Goal: Transaction & Acquisition: Purchase product/service

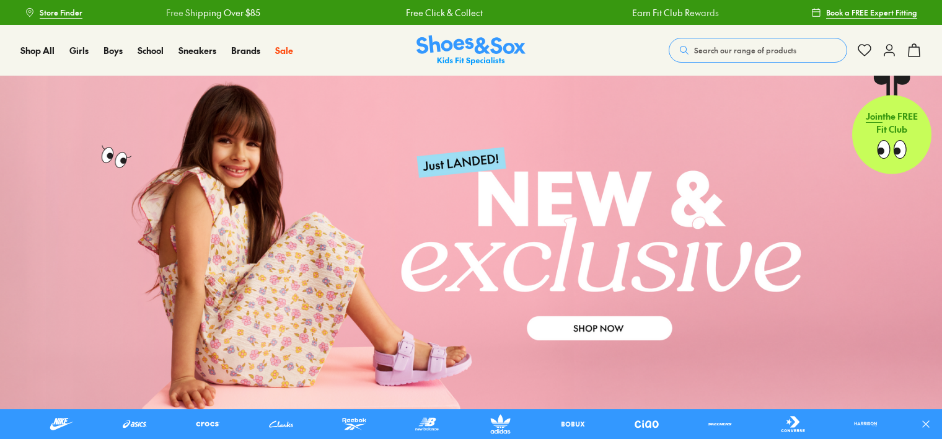
click at [729, 48] on span "Search our range of products" at bounding box center [745, 50] width 102 height 11
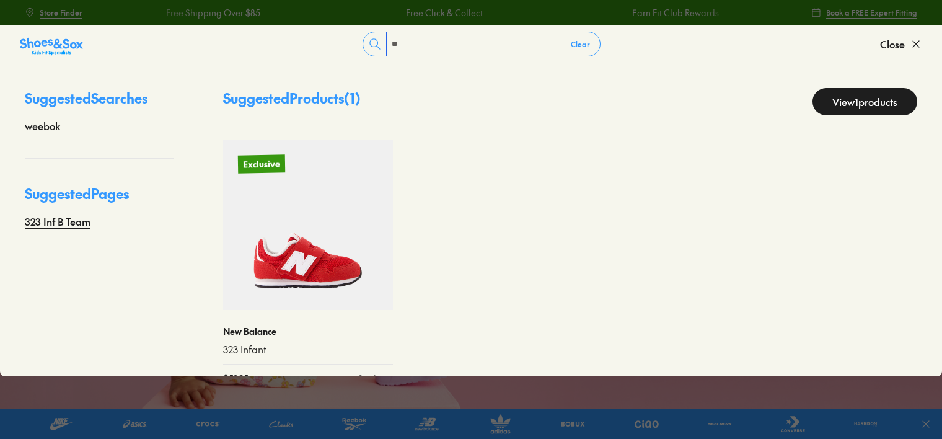
type input "*"
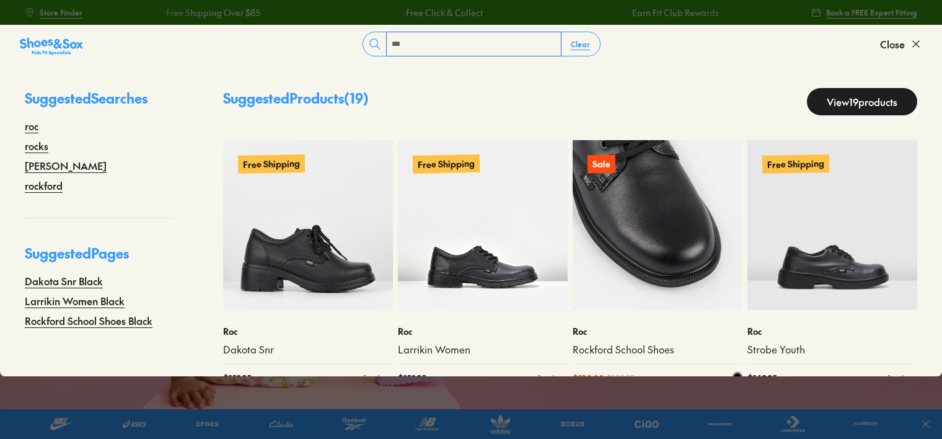
type input "***"
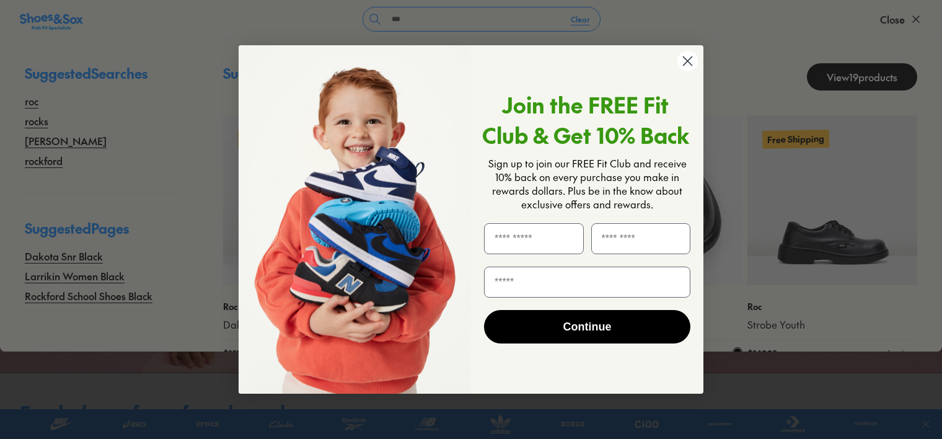
scroll to position [62, 0]
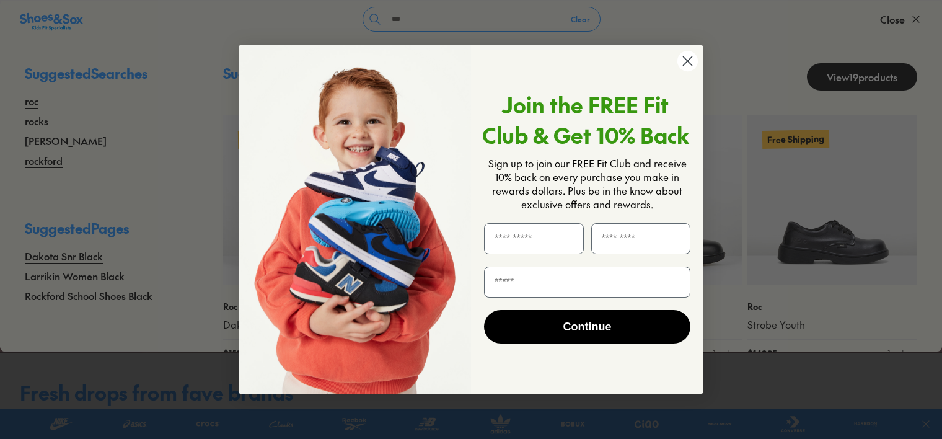
click at [685, 67] on circle "Close dialog" at bounding box center [687, 61] width 20 height 20
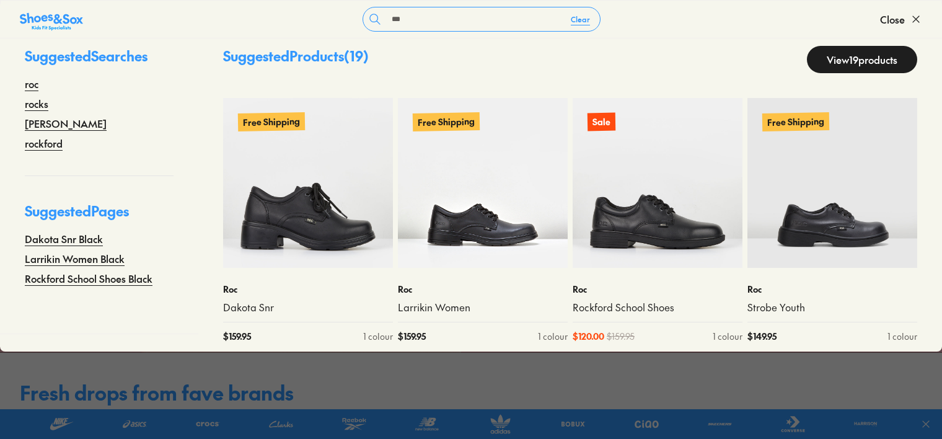
scroll to position [27, 0]
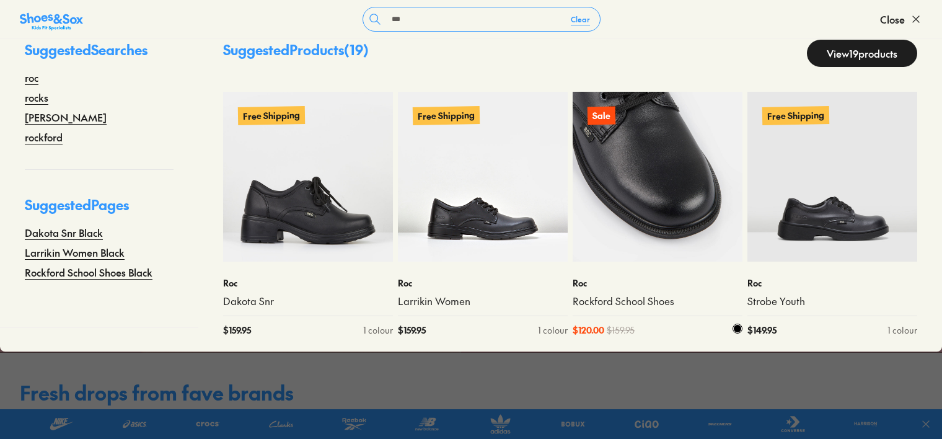
click at [649, 195] on img at bounding box center [658, 177] width 170 height 170
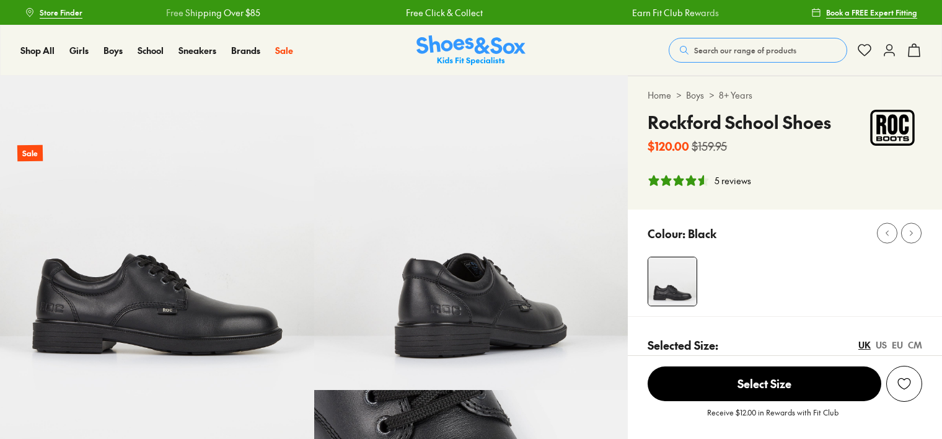
select select "*"
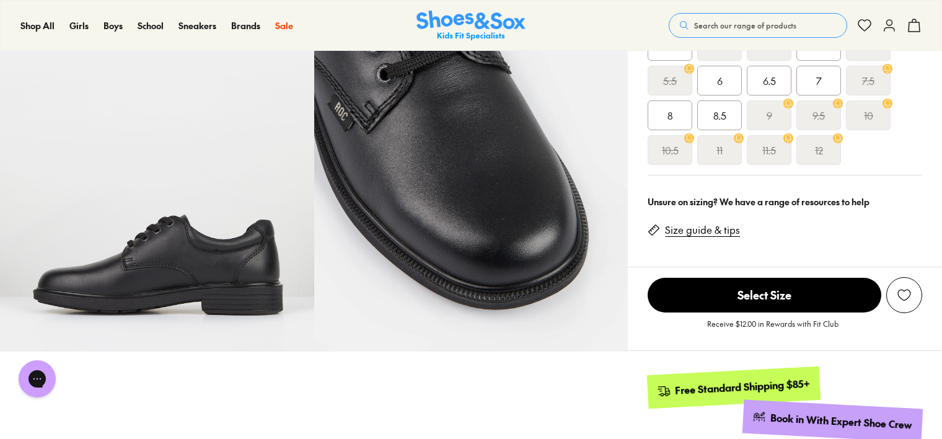
scroll to position [248, 0]
